Goal: Task Accomplishment & Management: Manage account settings

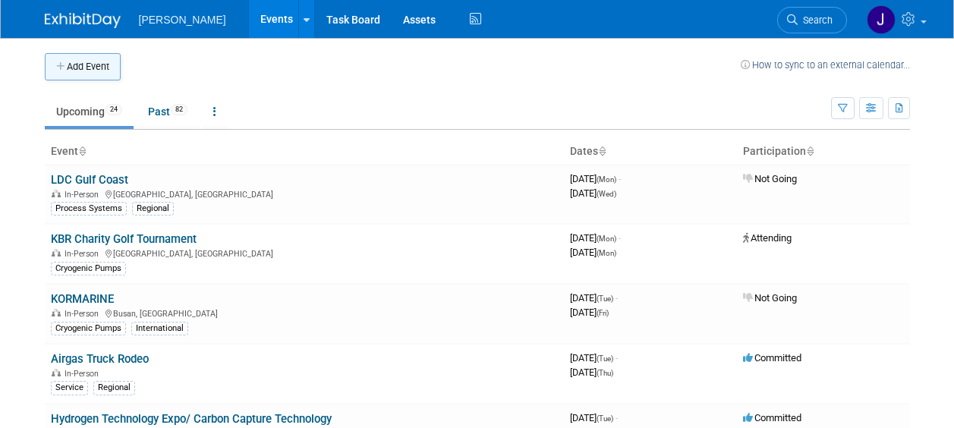
click at [58, 65] on icon "button" at bounding box center [61, 67] width 11 height 10
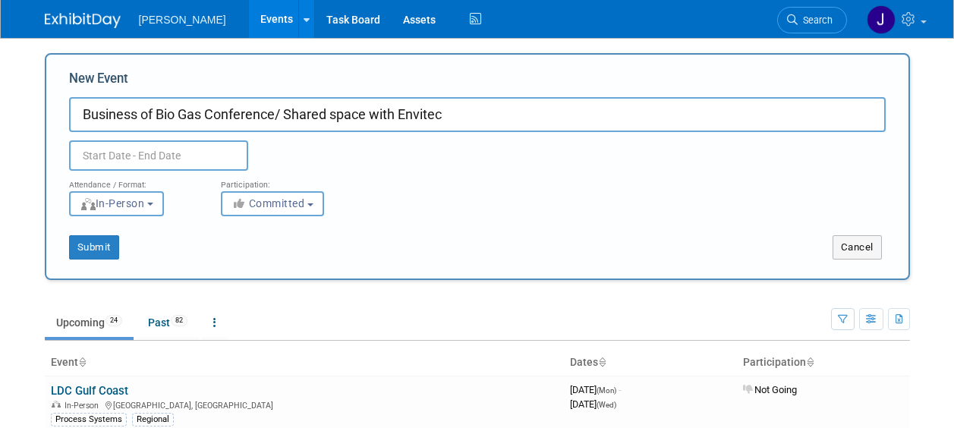
type input "Business of Bio Gas Conference/ Shared space with Envitec"
click at [151, 151] on input "text" at bounding box center [158, 155] width 179 height 30
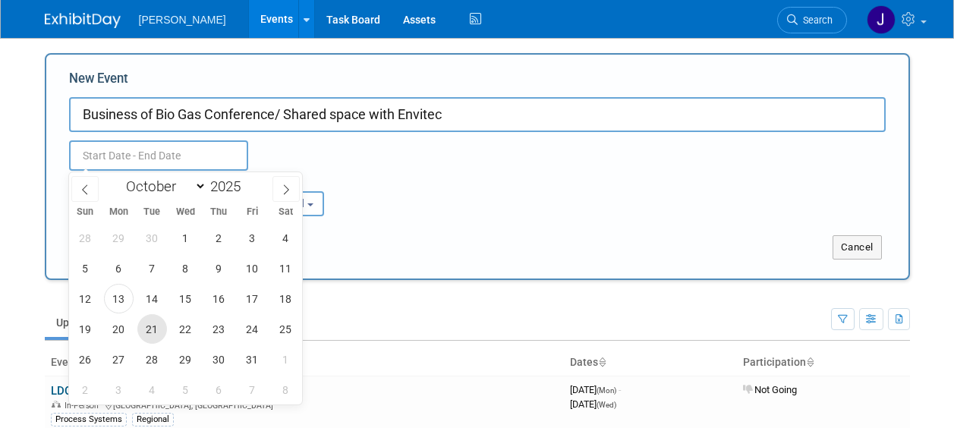
click at [155, 329] on span "21" at bounding box center [152, 329] width 30 height 30
click at [211, 334] on span "23" at bounding box center [219, 329] width 30 height 30
type input "[DATE] to [DATE]"
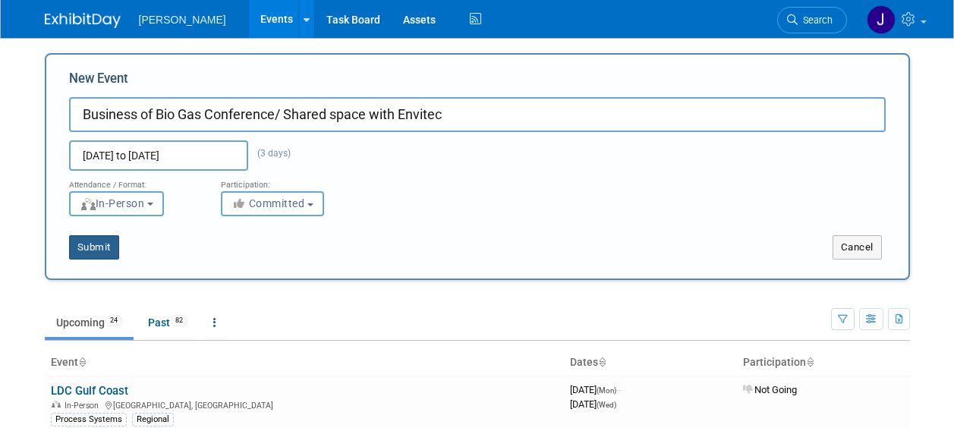
click at [99, 248] on button "Submit" at bounding box center [94, 247] width 50 height 24
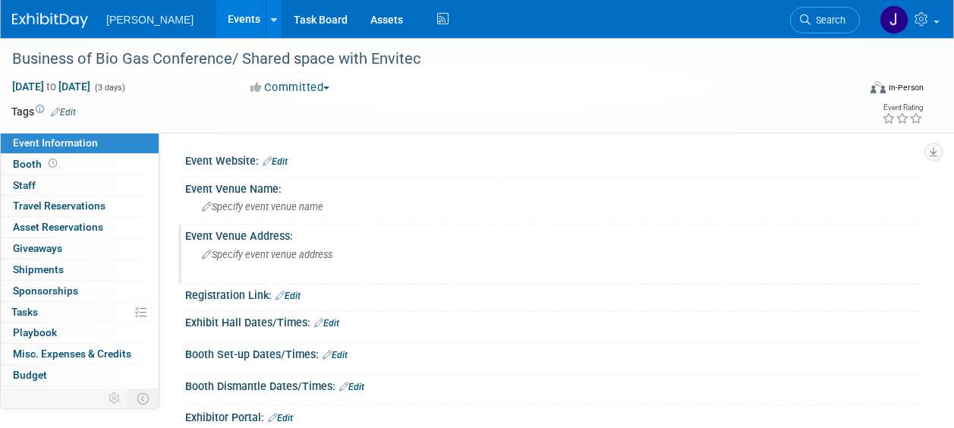
click at [313, 257] on span "Specify event venue address" at bounding box center [267, 254] width 131 height 11
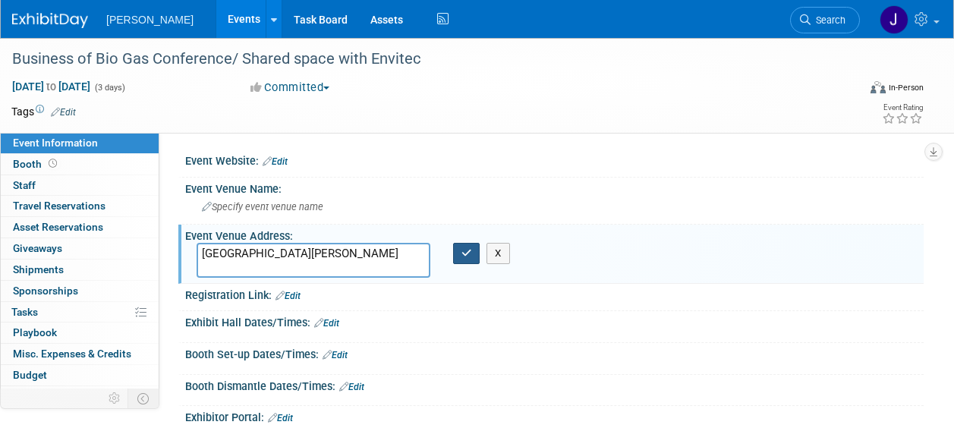
type textarea "St. Louis"
click at [461, 259] on button "button" at bounding box center [466, 253] width 27 height 21
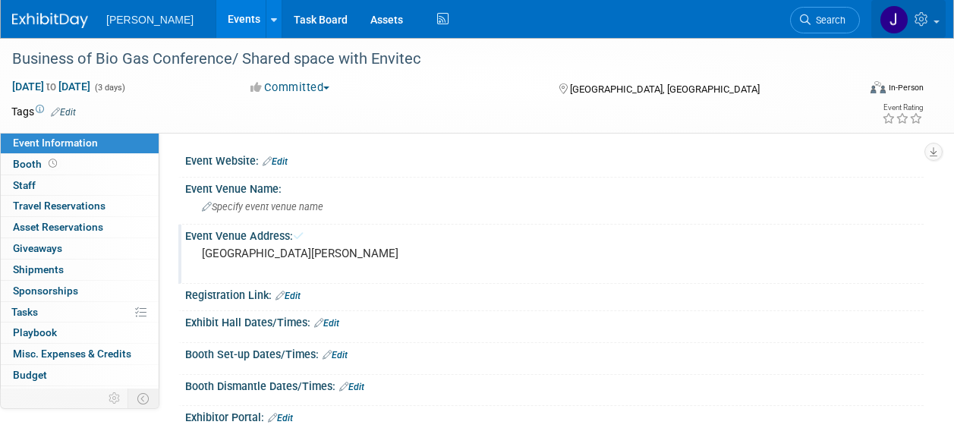
click at [924, 19] on icon at bounding box center [923, 19] width 17 height 14
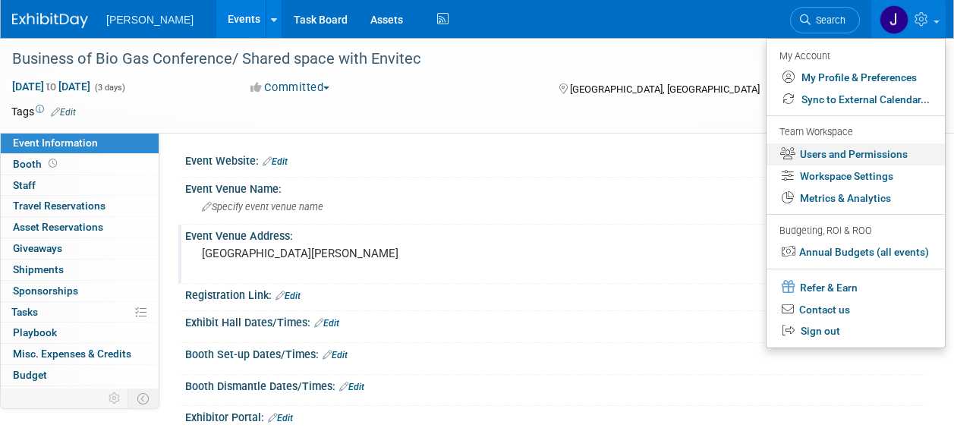
click at [872, 150] on link "Users and Permissions" at bounding box center [856, 154] width 178 height 22
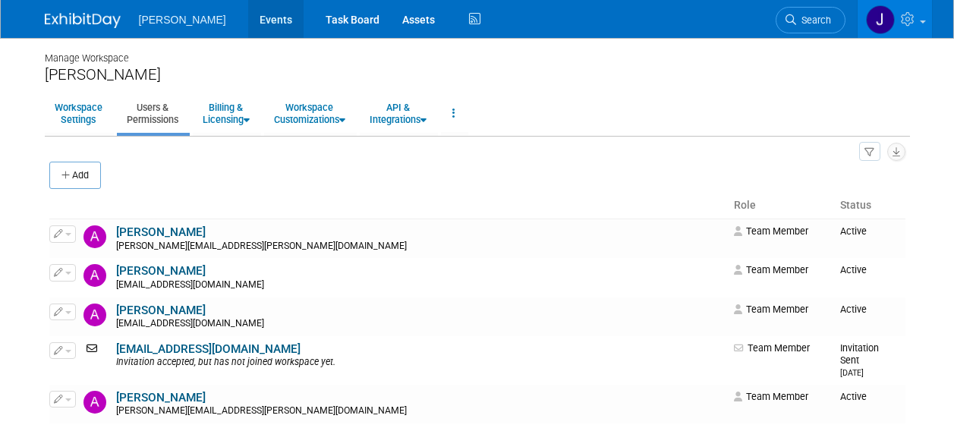
click at [248, 13] on link "Events" at bounding box center [275, 19] width 55 height 38
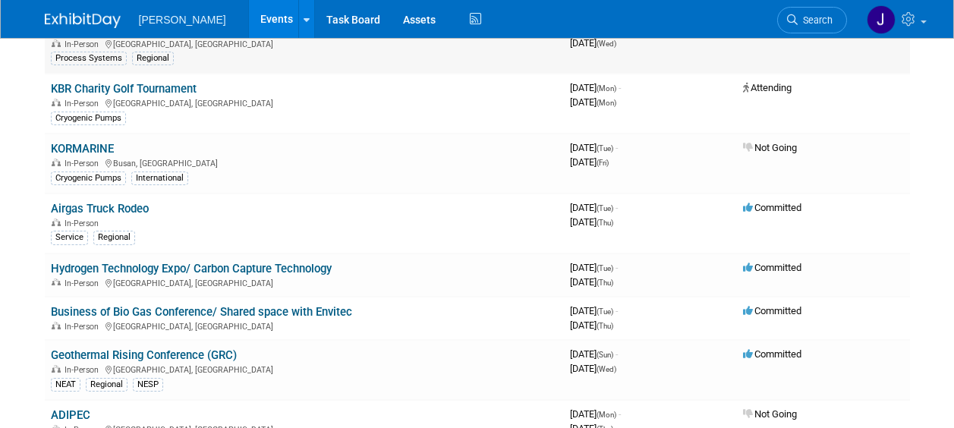
scroll to position [152, 0]
